Goal: Obtain resource: Download file/media

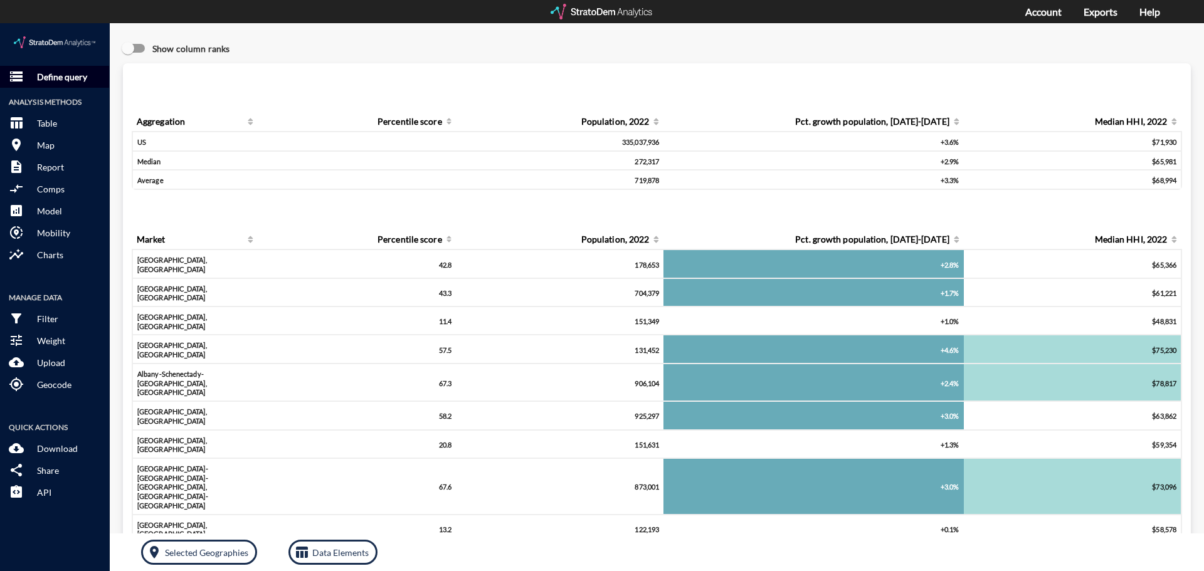
click button "storage Define query"
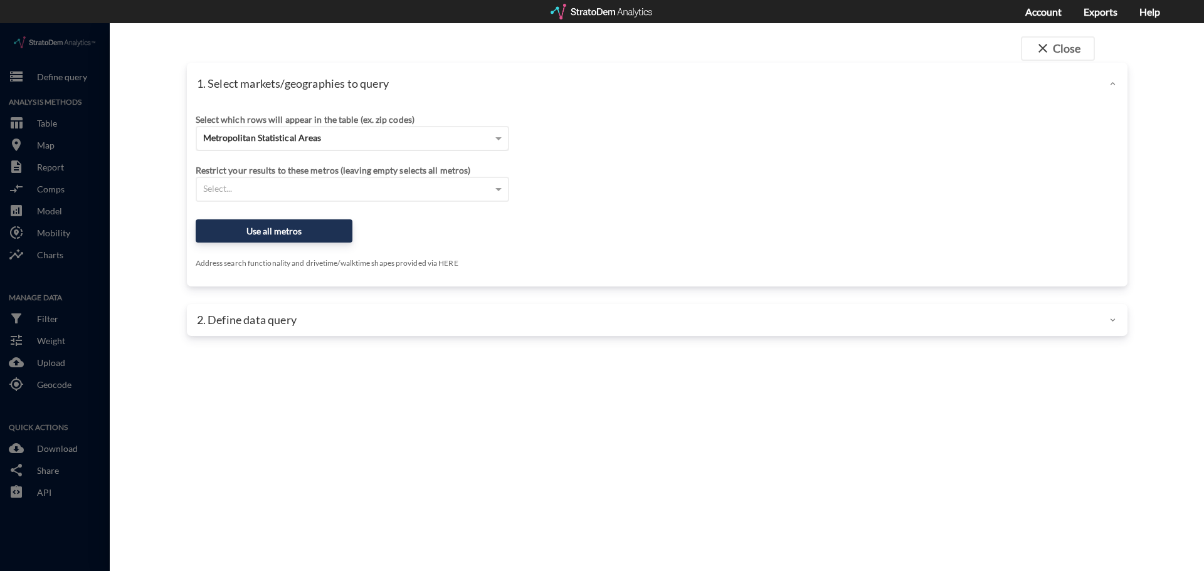
click div "Metropolitan Statistical Areas"
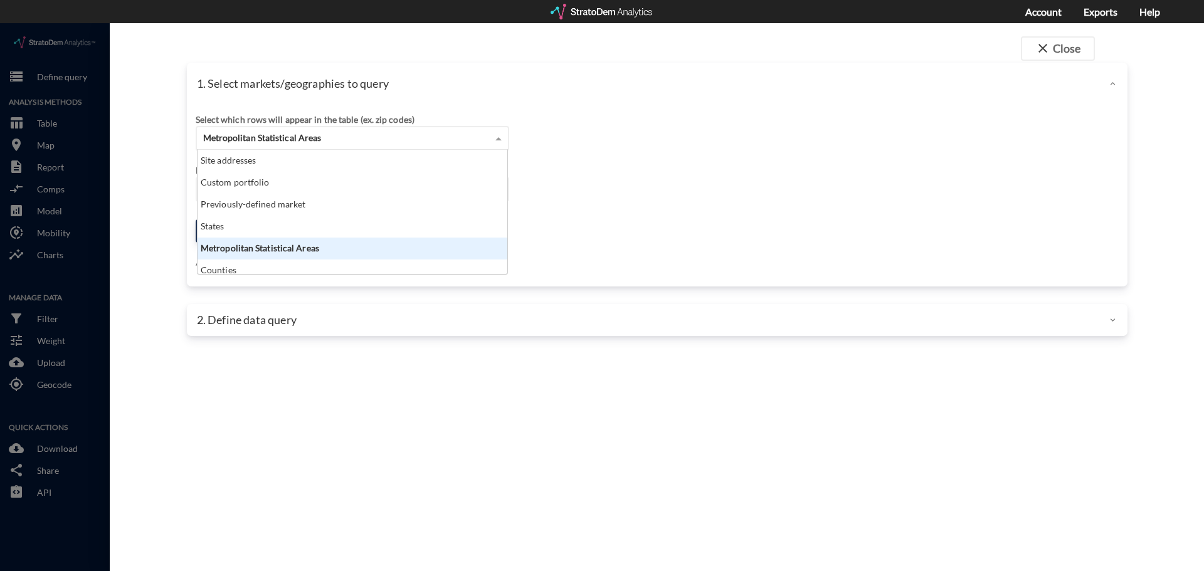
scroll to position [115, 302]
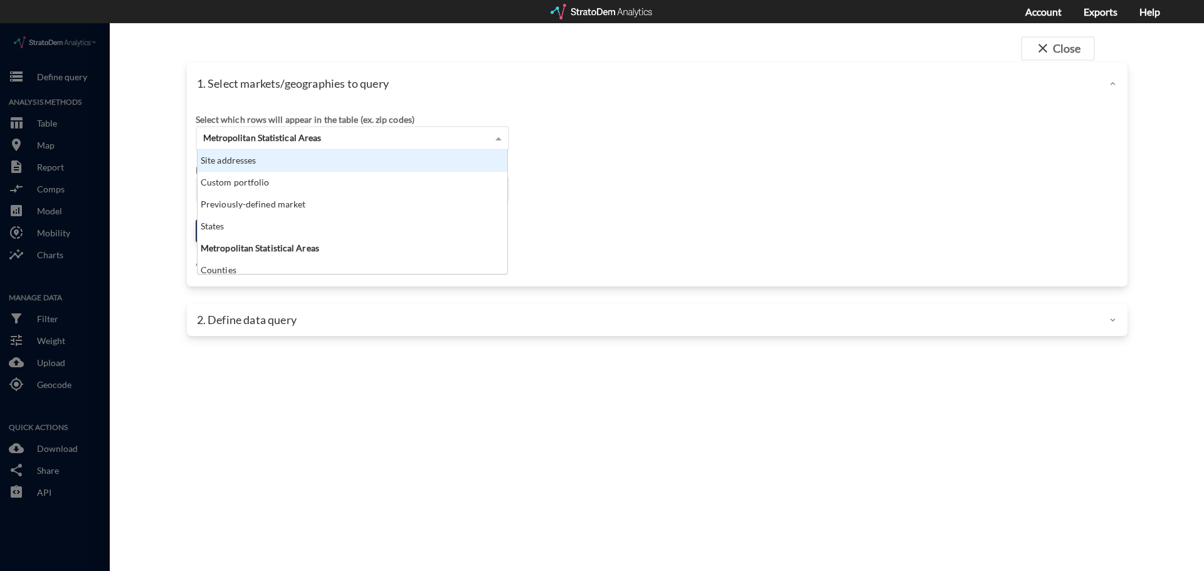
click div "Site addresses"
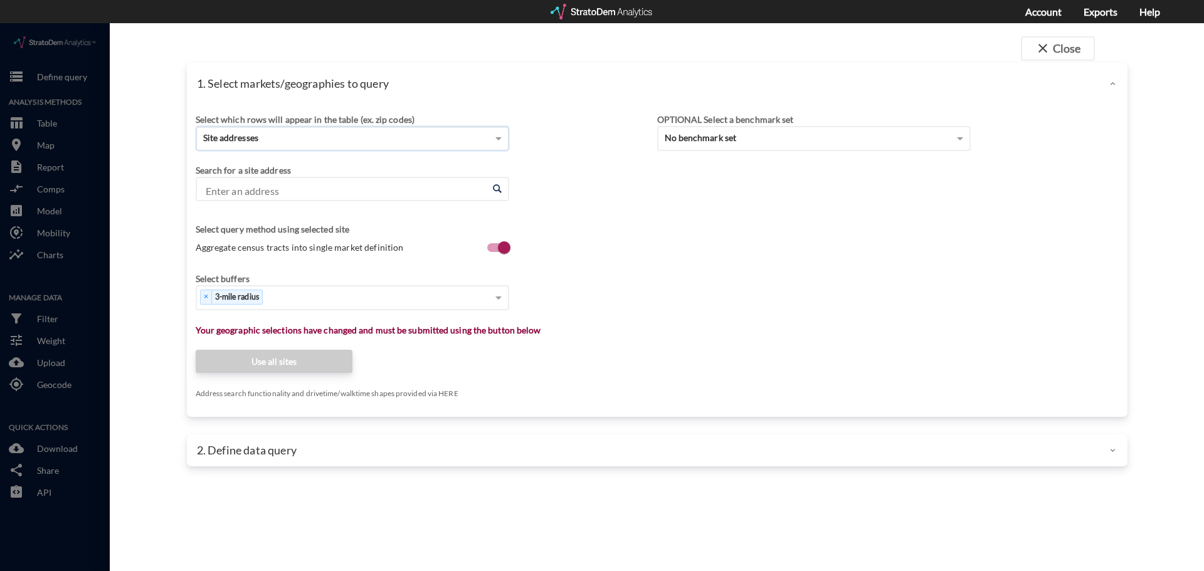
click input "Enter an address"
paste input "1933 TX-66, Garland, TX 75040"
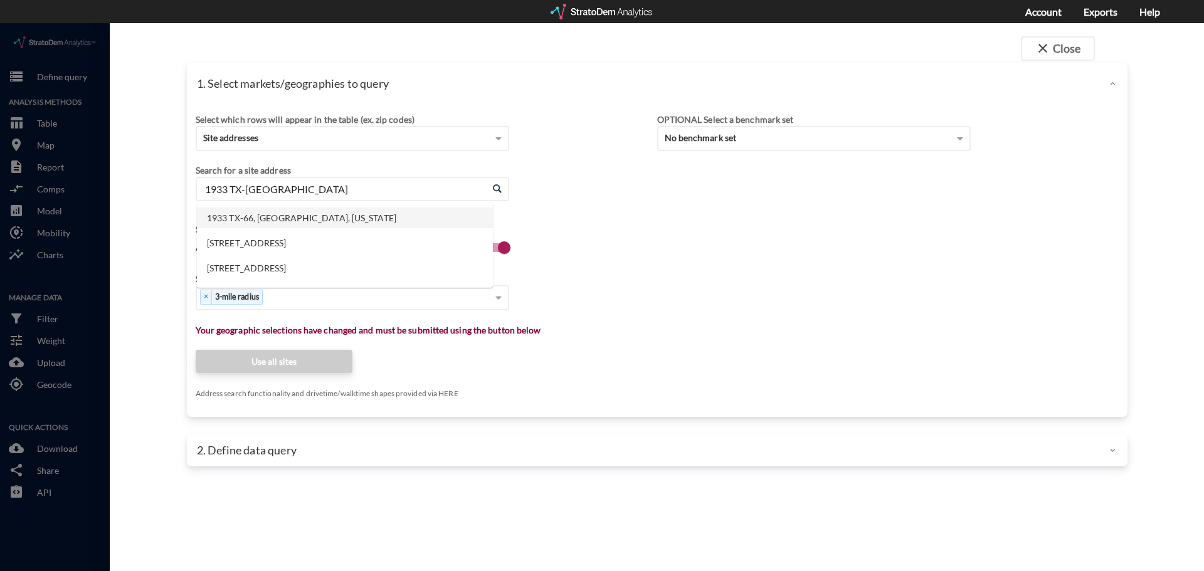
click li "1933 TX-66, Garland, Texas"
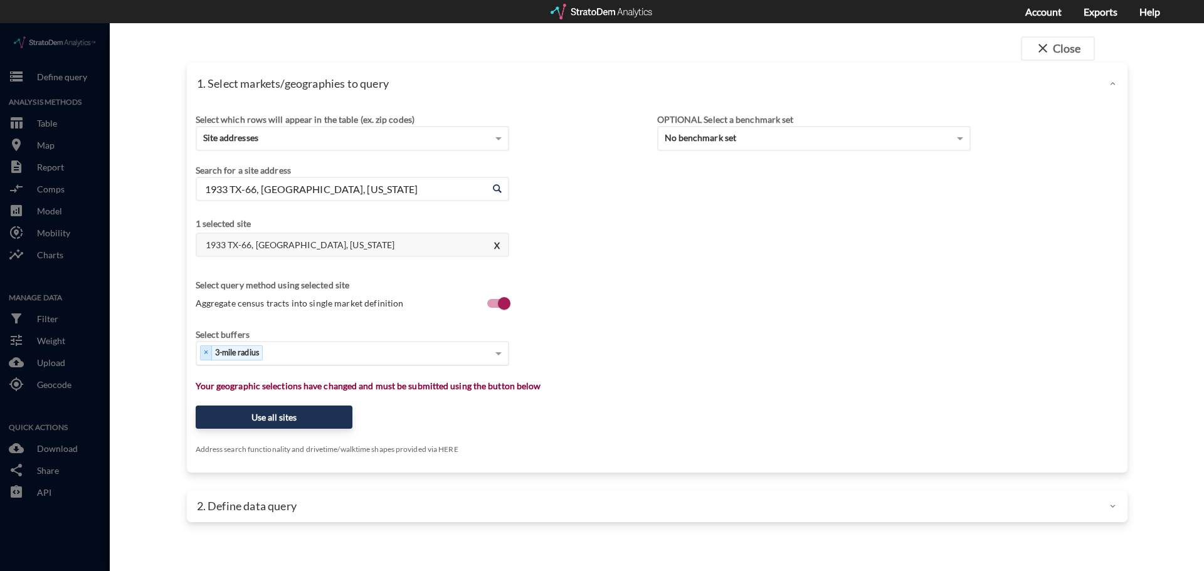
type input "1933 TX-66, Garland, Texas"
type input "1"
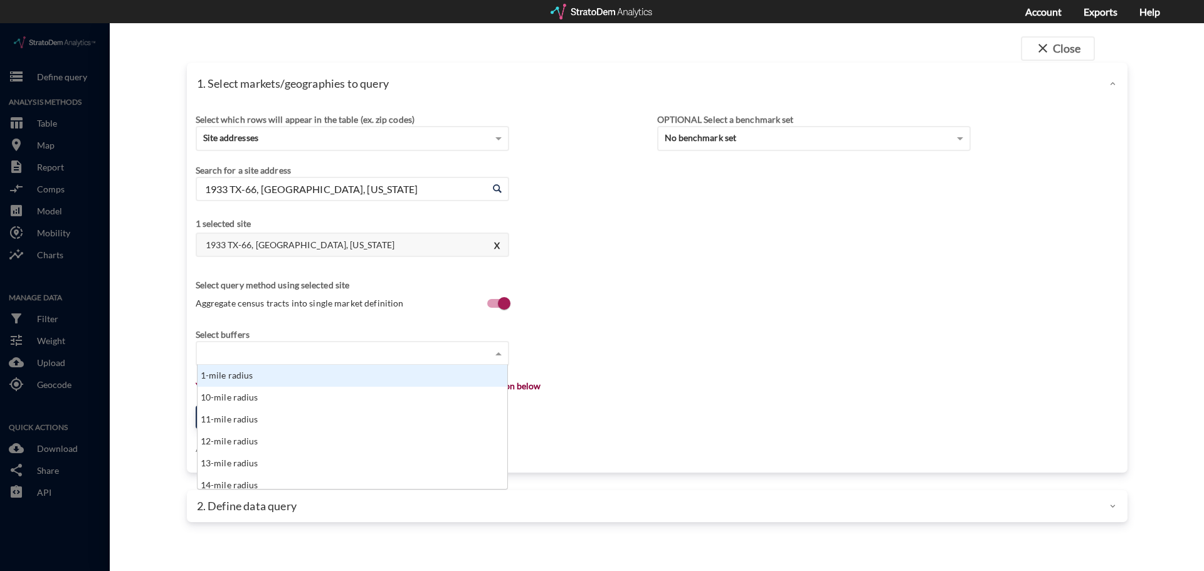
scroll to position [0, 0]
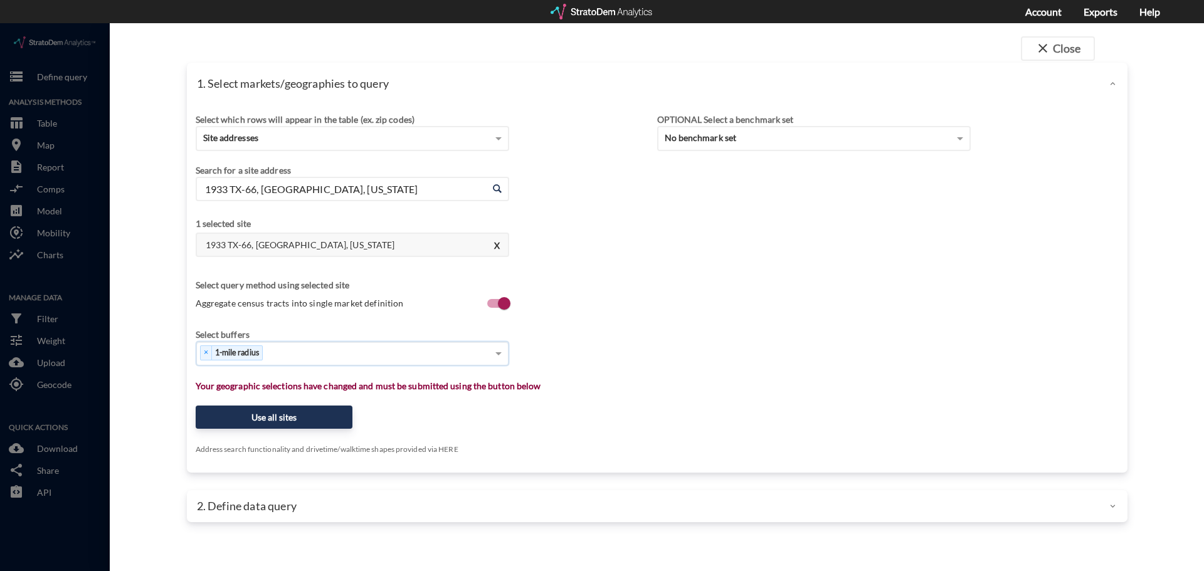
type input "3"
type input "5"
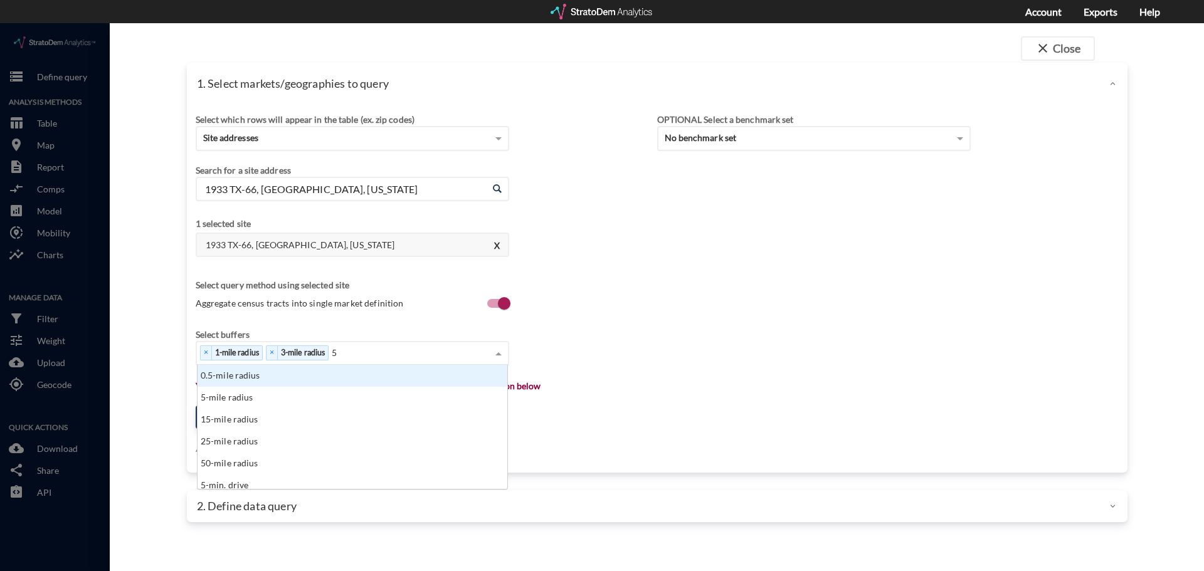
scroll to position [115, 302]
type input "10"
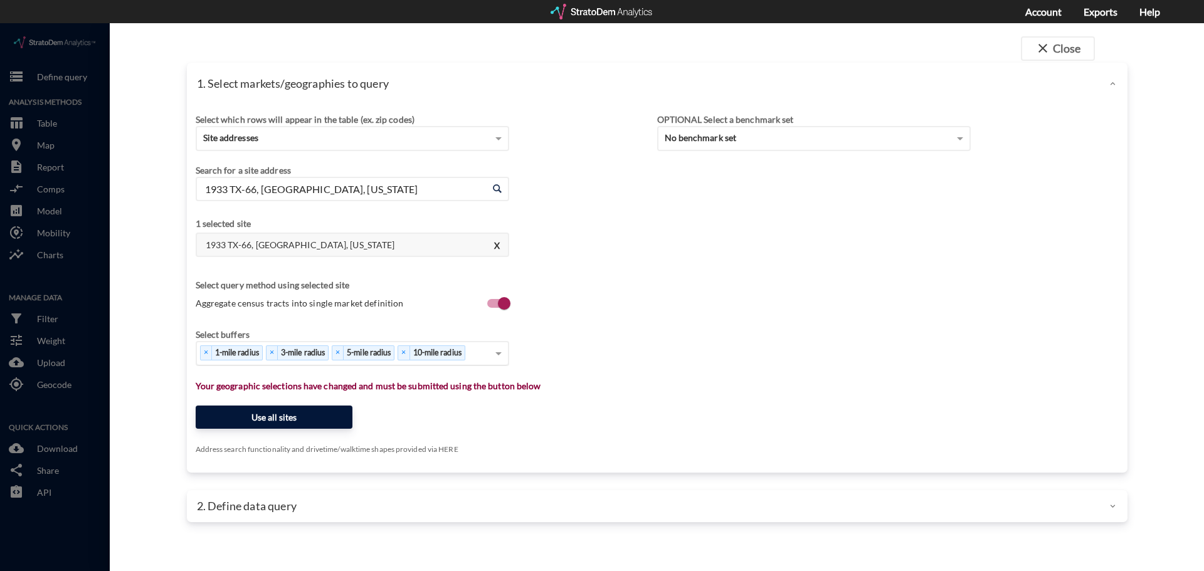
click button "Use all sites"
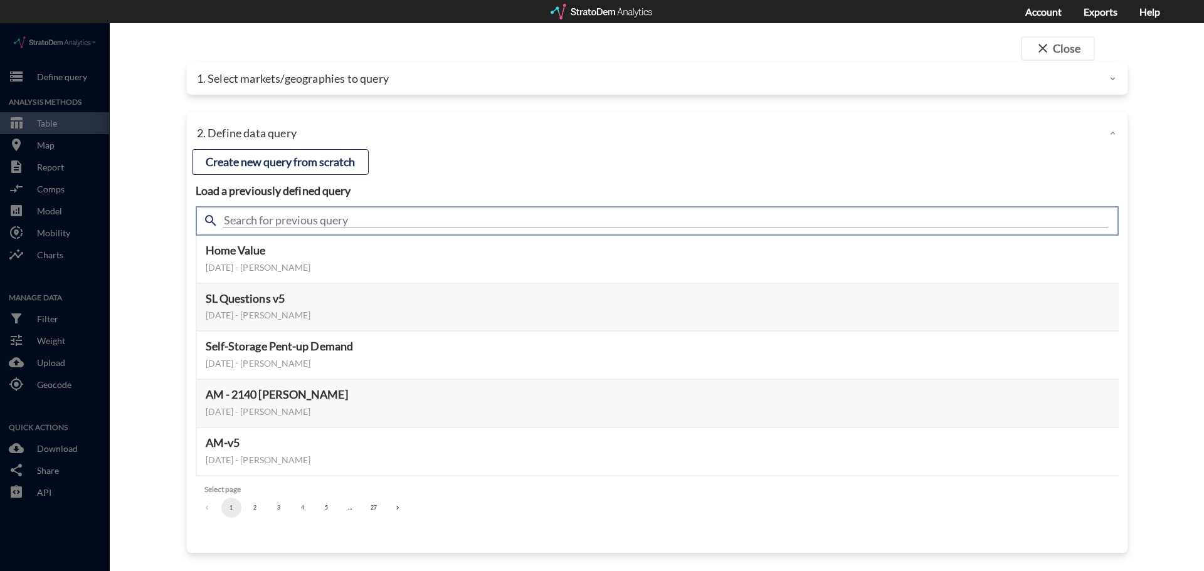
click input "text"
type input "housing"
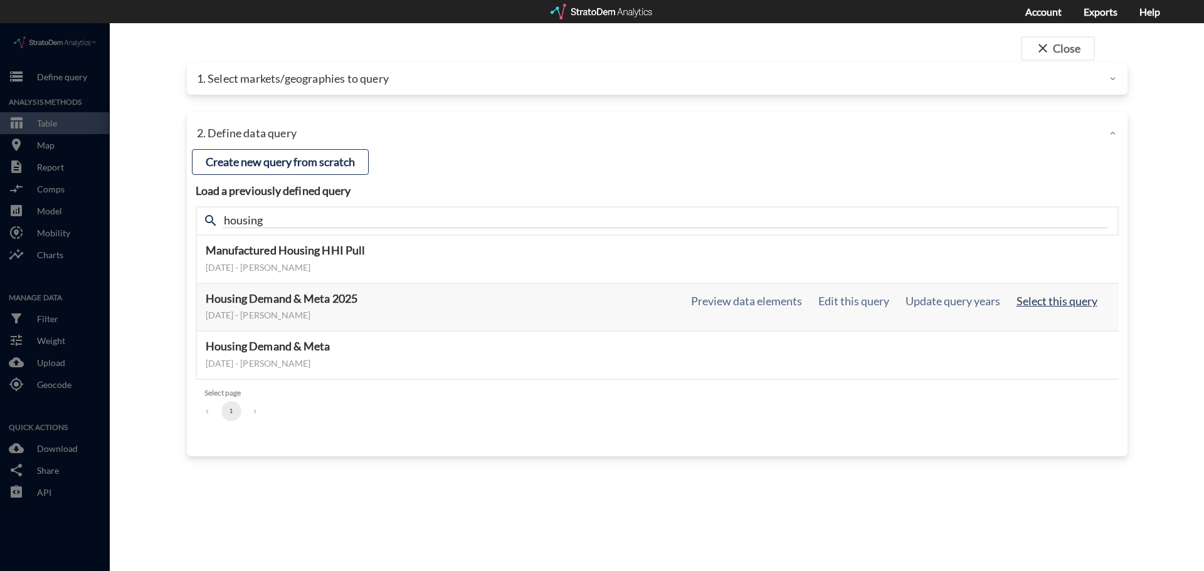
click button "Select this query"
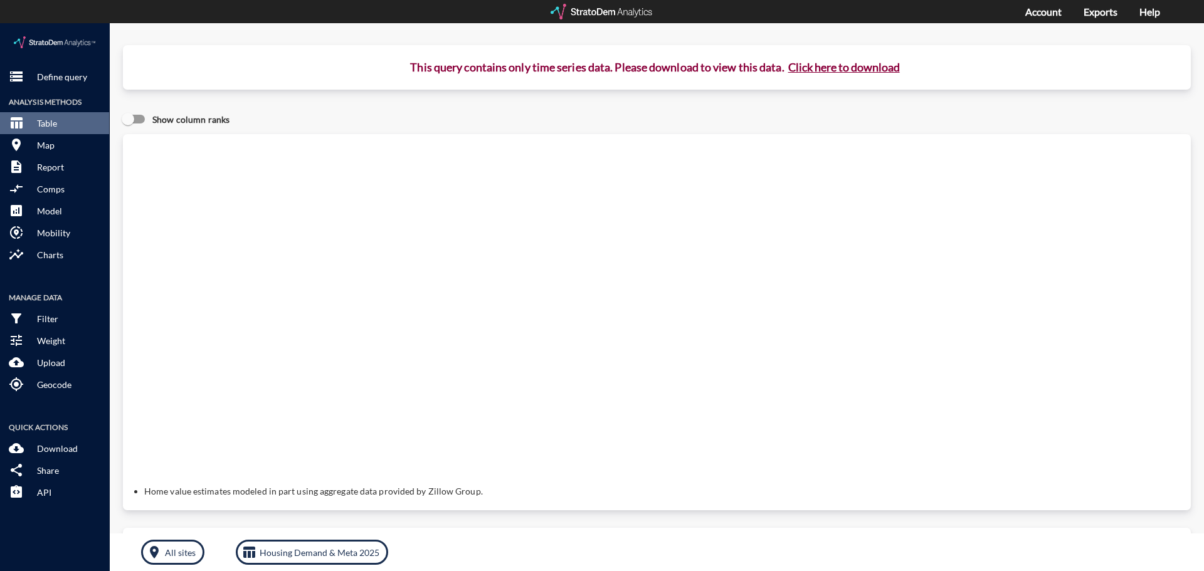
click button "Click here to download"
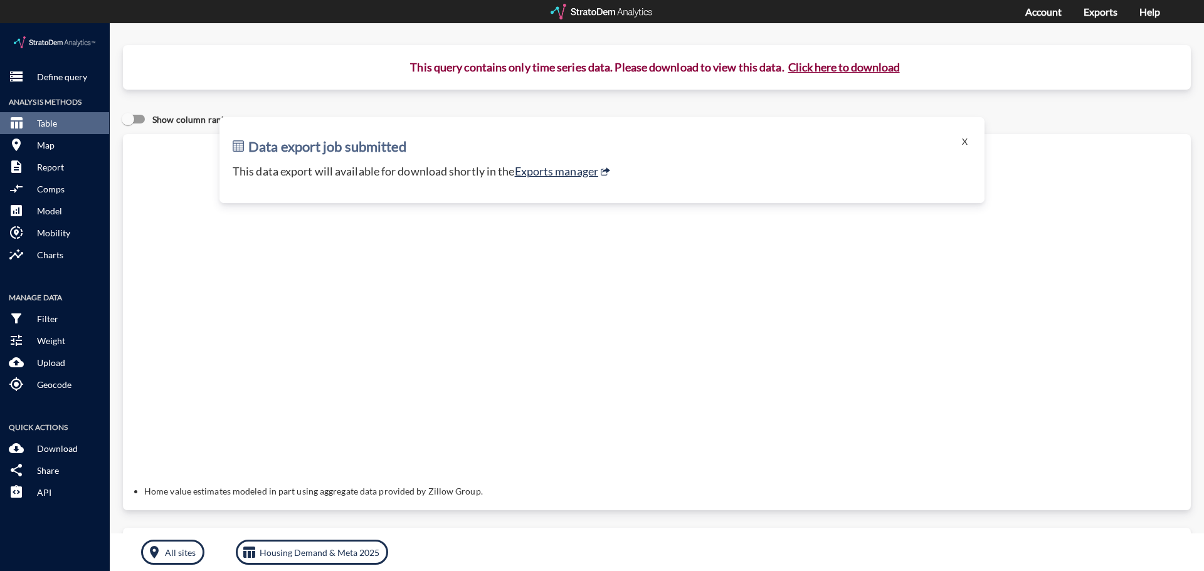
click button "Click here to download"
click link "Exports manager"
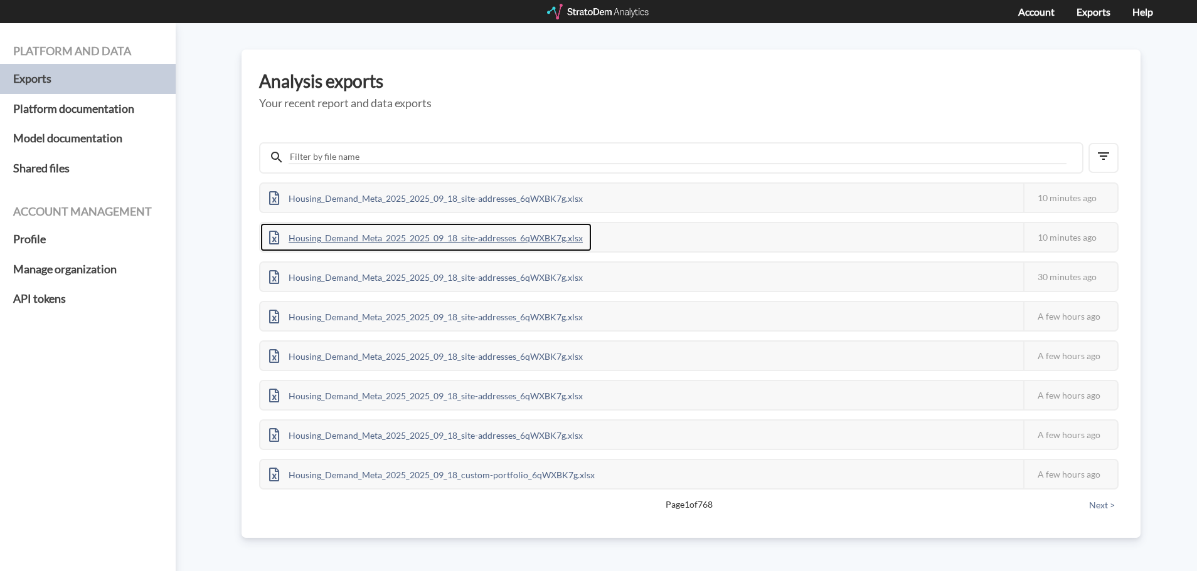
click at [530, 241] on div "Housing_Demand_Meta_2025_2025_09_18_site-addresses_6qWXBK7g.xlsx" at bounding box center [425, 237] width 331 height 28
